Goal: Information Seeking & Learning: Learn about a topic

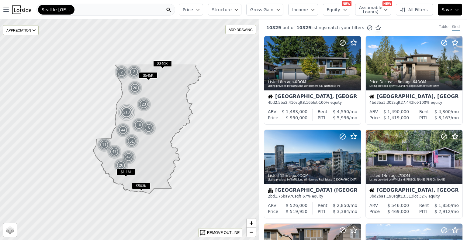
click at [144, 112] on icon at bounding box center [147, 129] width 108 height 128
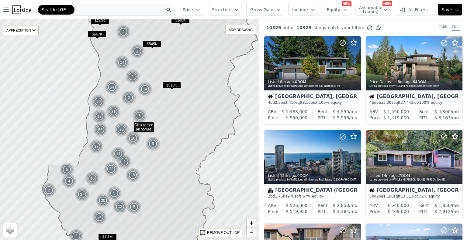
drag, startPoint x: 125, startPoint y: 115, endPoint x: 214, endPoint y: 80, distance: 94.9
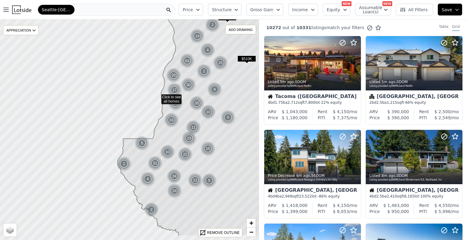
drag, startPoint x: 81, startPoint y: 123, endPoint x: 160, endPoint y: 94, distance: 83.4
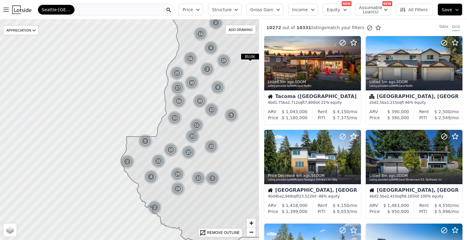
click at [166, 106] on icon at bounding box center [203, 122] width 164 height 250
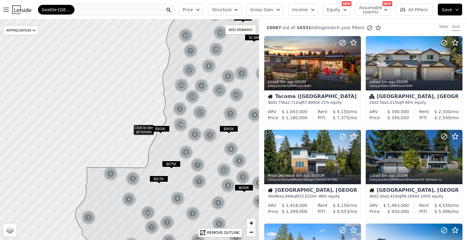
click at [165, 92] on icon at bounding box center [180, 130] width 210 height 266
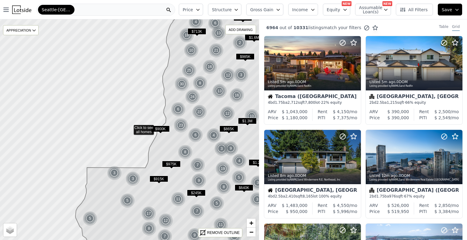
click at [165, 93] on icon at bounding box center [180, 130] width 210 height 266
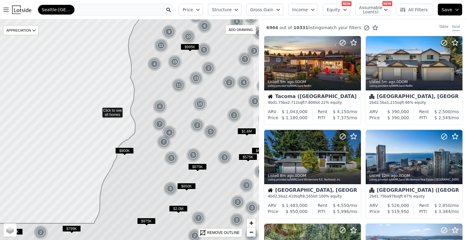
drag, startPoint x: 227, startPoint y: 110, endPoint x: 196, endPoint y: 91, distance: 36.5
click at [196, 91] on icon at bounding box center [115, 111] width 277 height 266
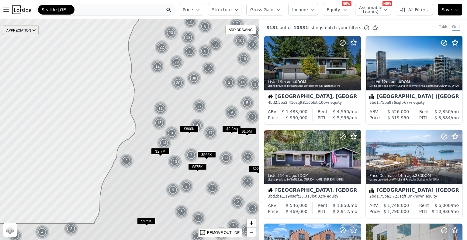
click at [23, 33] on div "APPRECIATION" at bounding box center [21, 30] width 36 height 10
click at [27, 58] on div "1Y" at bounding box center [25, 57] width 18 height 9
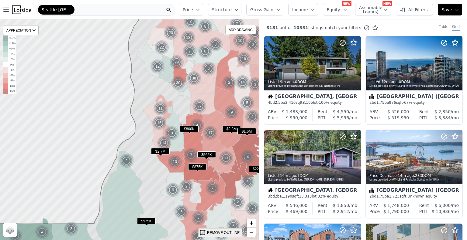
click at [217, 234] on div "REMOVE OUTLINE" at bounding box center [223, 232] width 33 height 5
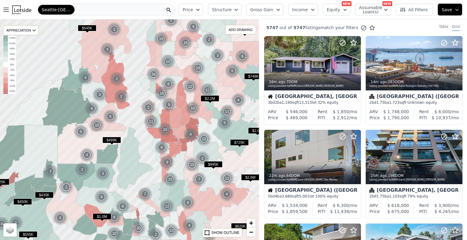
click at [134, 115] on div at bounding box center [129, 129] width 310 height 265
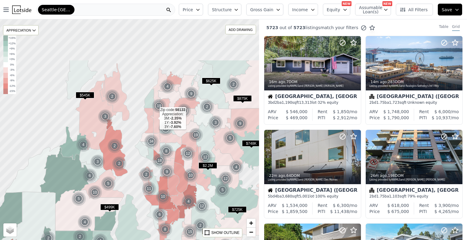
drag, startPoint x: 161, startPoint y: 54, endPoint x: 155, endPoint y: 118, distance: 63.5
click at [155, 118] on icon at bounding box center [154, 120] width 9 height 25
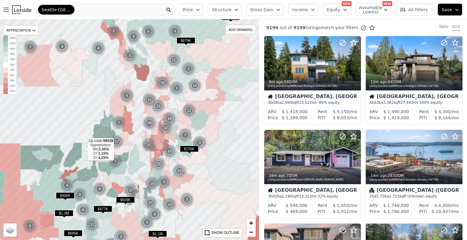
drag, startPoint x: 224, startPoint y: 92, endPoint x: 83, endPoint y: 149, distance: 152.1
click at [83, 149] on icon at bounding box center [84, 157] width 29 height 29
click at [74, 122] on div at bounding box center [129, 129] width 310 height 265
click at [167, 108] on icon at bounding box center [163, 111] width 14 height 9
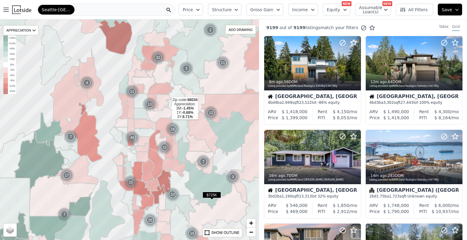
click at [167, 108] on icon at bounding box center [159, 114] width 27 height 18
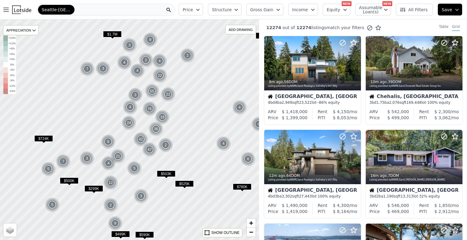
drag, startPoint x: 77, startPoint y: 87, endPoint x: 84, endPoint y: 149, distance: 62.3
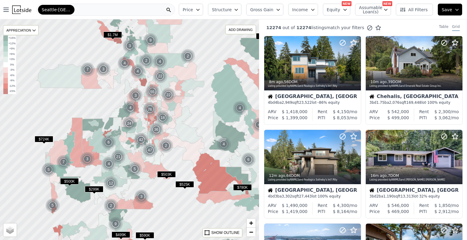
drag, startPoint x: 84, startPoint y: 149, endPoint x: 62, endPoint y: 111, distance: 43.5
click at [62, 111] on div at bounding box center [129, 129] width 310 height 265
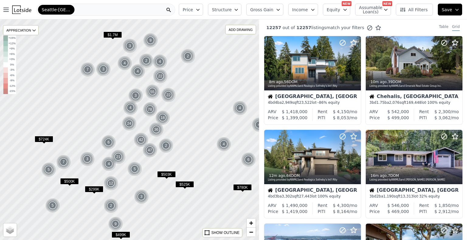
drag, startPoint x: 89, startPoint y: 115, endPoint x: 90, endPoint y: 133, distance: 17.9
drag, startPoint x: 90, startPoint y: 133, endPoint x: 199, endPoint y: 99, distance: 113.9
click at [199, 99] on div at bounding box center [129, 129] width 310 height 265
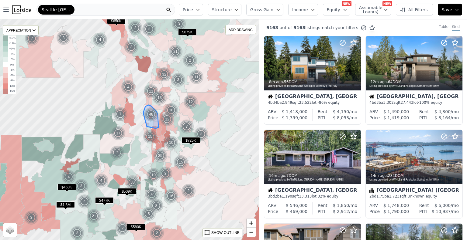
click at [152, 115] on div "48" at bounding box center [151, 114] width 15 height 15
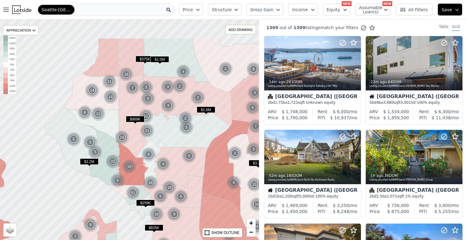
drag, startPoint x: 57, startPoint y: 46, endPoint x: 70, endPoint y: 113, distance: 68.5
click at [70, 113] on div at bounding box center [133, 151] width 310 height 265
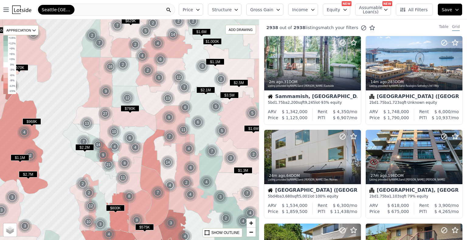
click at [70, 8] on span "Seattle-[GEOGRAPHIC_DATA]-[GEOGRAPHIC_DATA]" at bounding box center [56, 10] width 29 height 6
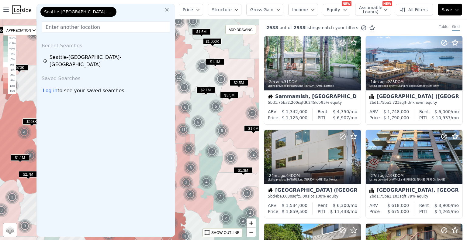
click at [70, 8] on div "Seattle-[GEOGRAPHIC_DATA]-[GEOGRAPHIC_DATA]" at bounding box center [78, 12] width 76 height 10
click at [169, 9] on icon at bounding box center [167, 10] width 4 height 4
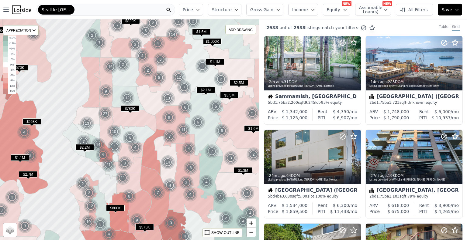
click at [27, 9] on img at bounding box center [21, 9] width 19 height 9
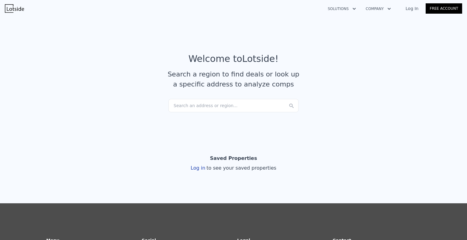
click at [27, 9] on div at bounding box center [17, 8] width 24 height 9
click at [9, 5] on img at bounding box center [14, 8] width 19 height 9
click at [5, 5] on img at bounding box center [14, 8] width 19 height 9
click at [414, 9] on link "Log In" at bounding box center [411, 8] width 27 height 6
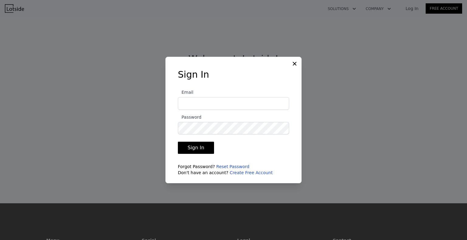
click at [234, 96] on label "Email" at bounding box center [233, 99] width 111 height 21
click at [234, 97] on input "Email" at bounding box center [233, 103] width 111 height 13
click at [232, 101] on input "Email" at bounding box center [233, 103] width 111 height 13
type input "[EMAIL_ADDRESS][DOMAIN_NAME]"
click at [178, 142] on button "Sign In" at bounding box center [196, 148] width 36 height 12
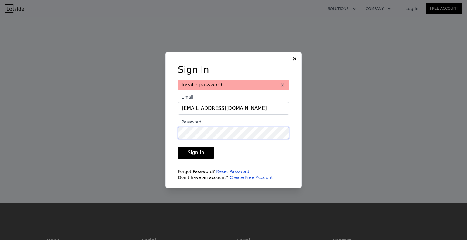
click at [178, 147] on button "Sign In" at bounding box center [196, 153] width 36 height 12
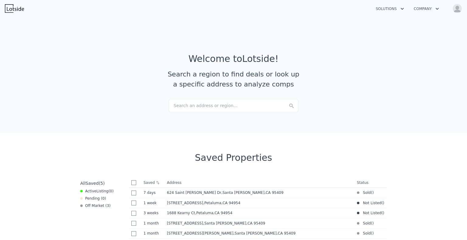
click at [12, 7] on img at bounding box center [14, 8] width 19 height 9
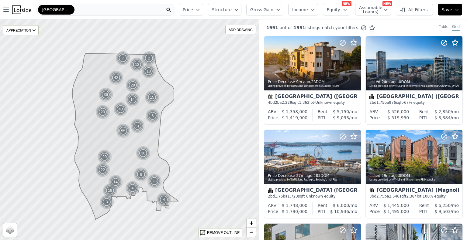
click at [203, 7] on button "Price" at bounding box center [191, 10] width 24 height 12
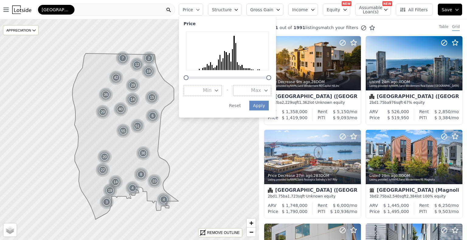
click at [203, 7] on button "Price" at bounding box center [191, 10] width 24 height 12
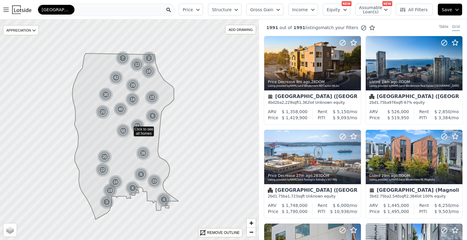
click at [241, 9] on button "Structure" at bounding box center [224, 10] width 33 height 12
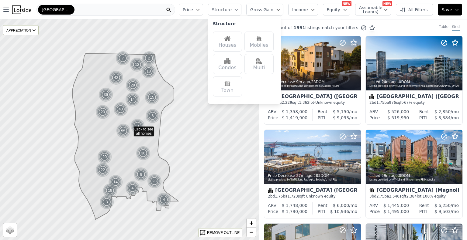
click at [241, 9] on button "Structure" at bounding box center [224, 10] width 33 height 12
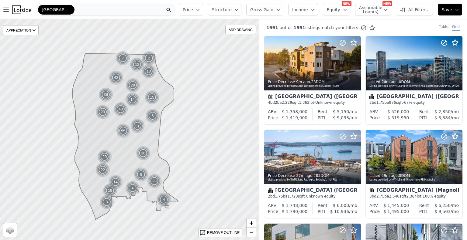
click at [317, 14] on button "Income" at bounding box center [303, 10] width 30 height 12
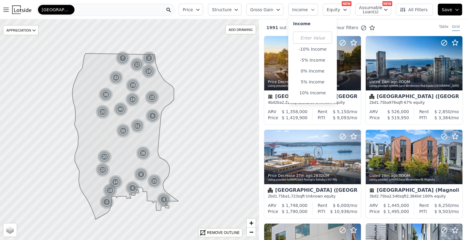
click at [317, 14] on button "Income" at bounding box center [303, 10] width 30 height 12
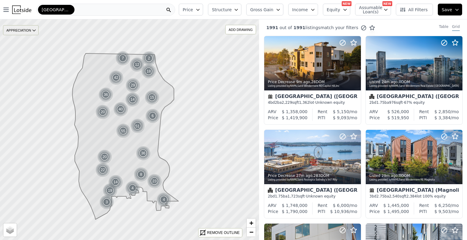
click at [25, 33] on div "APPRECIATION" at bounding box center [21, 30] width 36 height 10
click at [26, 57] on div "1Y" at bounding box center [25, 57] width 18 height 9
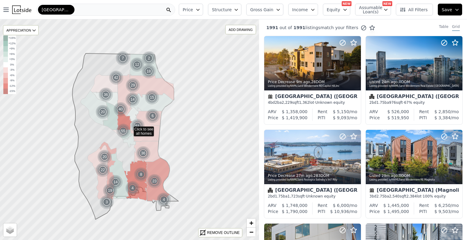
click at [75, 61] on icon at bounding box center [129, 129] width 312 height 267
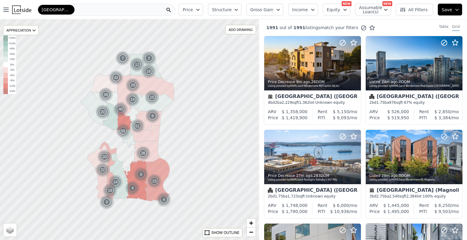
click at [75, 61] on div at bounding box center [129, 129] width 310 height 265
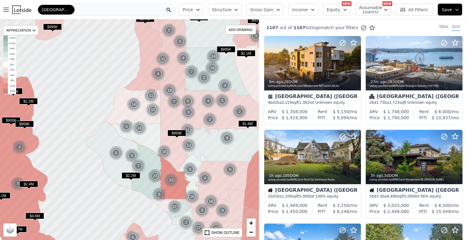
drag, startPoint x: 80, startPoint y: 67, endPoint x: 31, endPoint y: -8, distance: 89.0
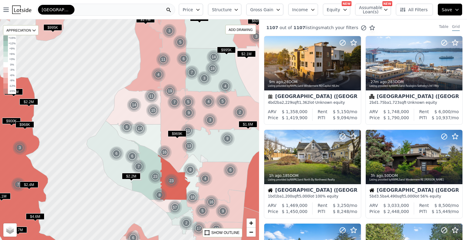
drag, startPoint x: 31, startPoint y: -8, endPoint x: 110, endPoint y: 182, distance: 205.2
click at [110, 182] on div at bounding box center [129, 129] width 310 height 265
